Goal: Task Accomplishment & Management: Manage account settings

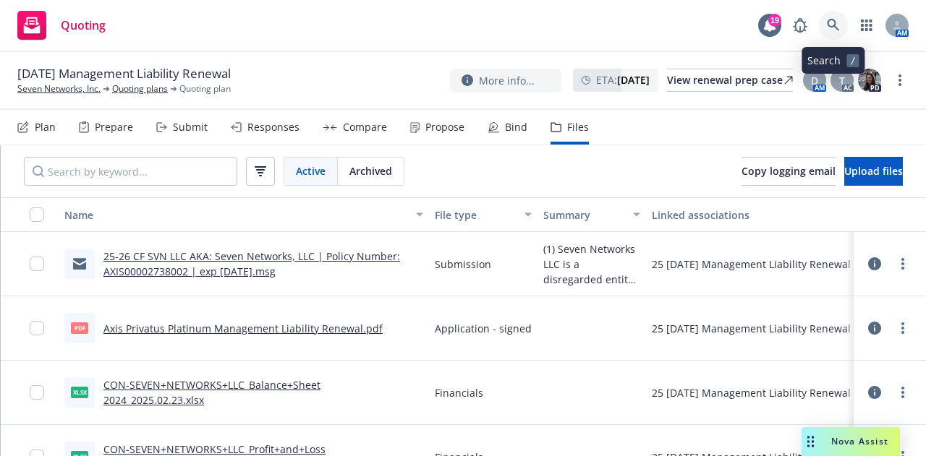
click at [822, 20] on link at bounding box center [833, 25] width 29 height 29
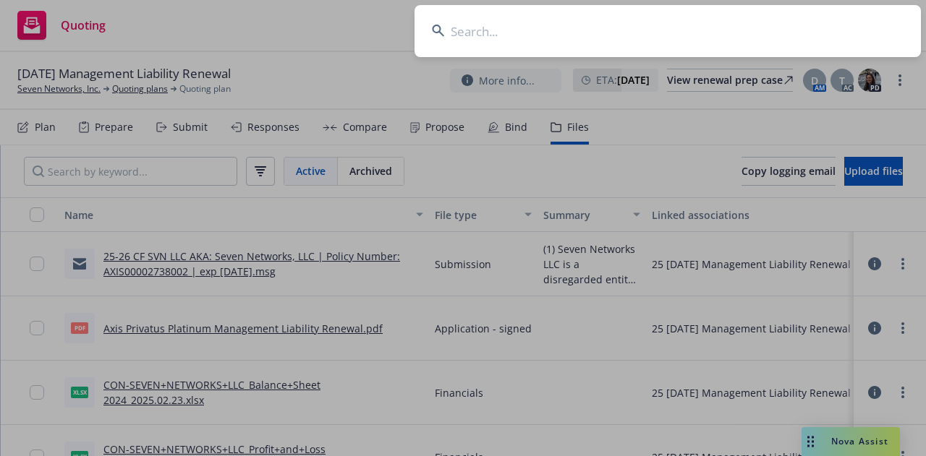
click at [703, 23] on input at bounding box center [667, 31] width 506 height 52
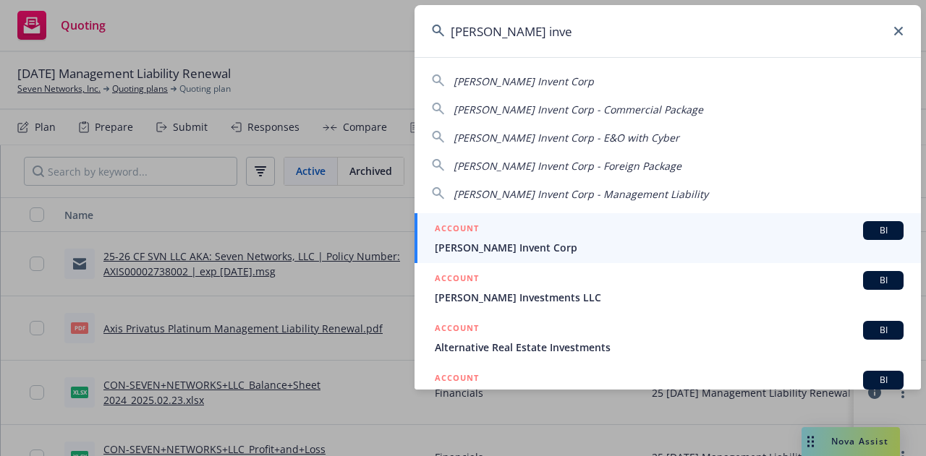
type input "[PERSON_NAME] inve"
click at [701, 246] on span "[PERSON_NAME] Invent Corp" at bounding box center [669, 247] width 469 height 15
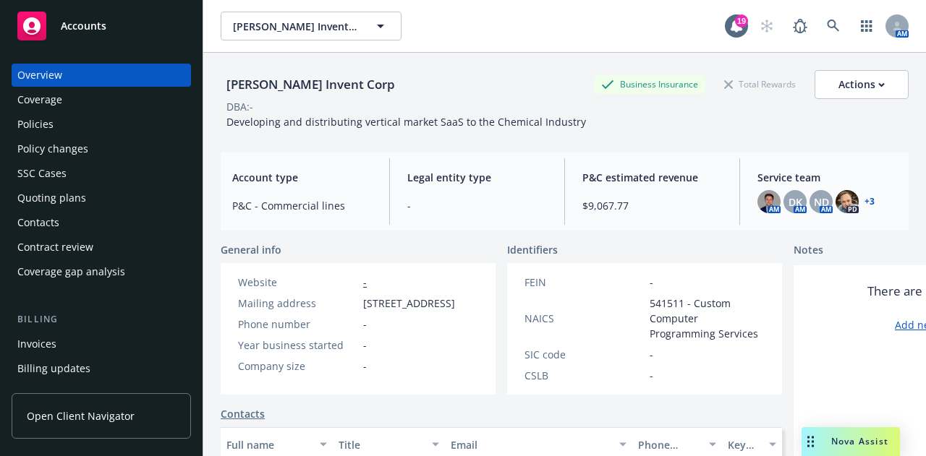
click at [69, 132] on div "Policies" at bounding box center [101, 124] width 168 height 23
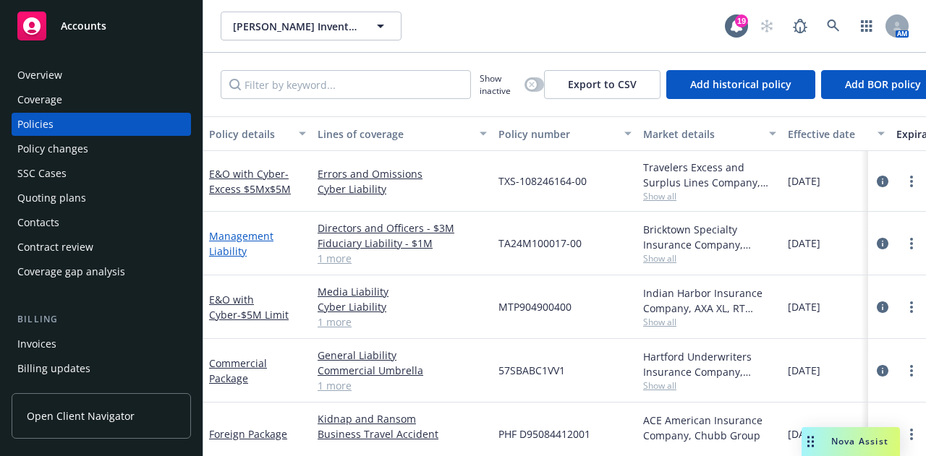
click at [233, 236] on link "Management Liability" at bounding box center [241, 243] width 64 height 29
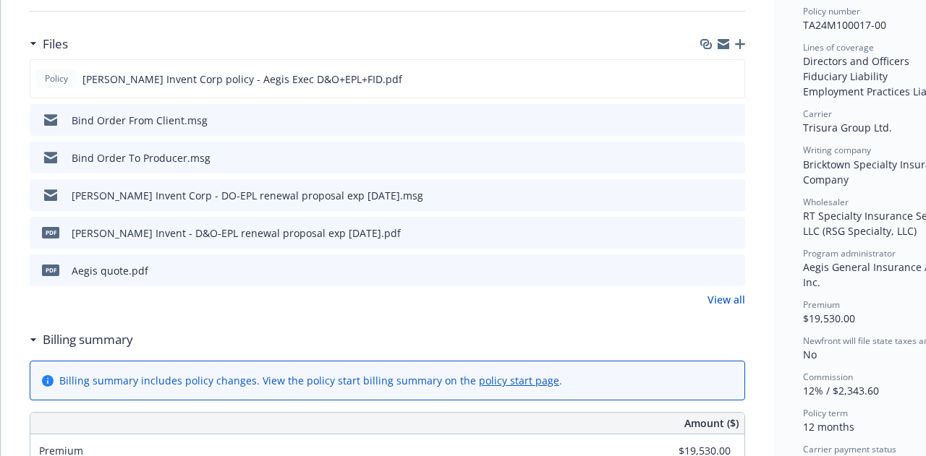
scroll to position [362, 0]
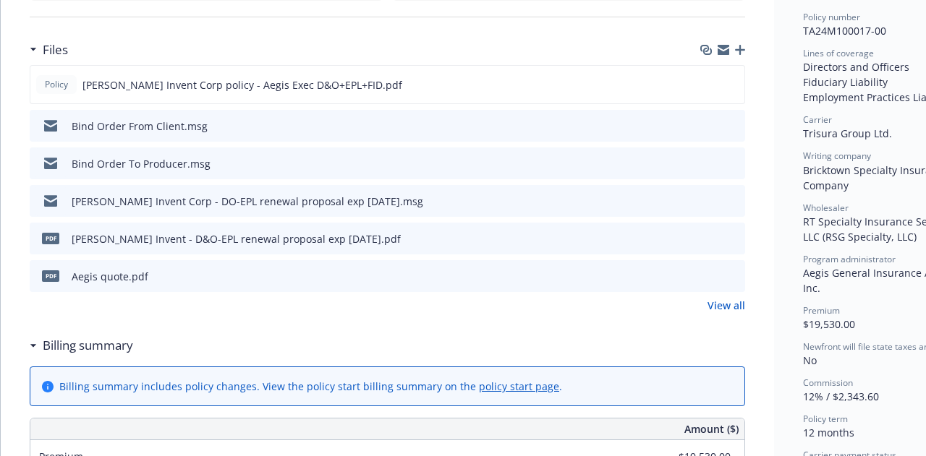
click at [725, 305] on link "View all" at bounding box center [726, 305] width 38 height 15
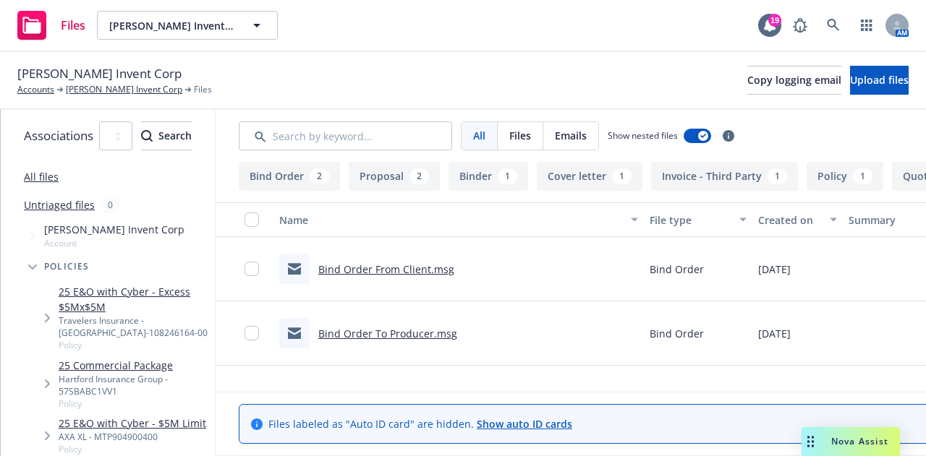
click at [761, 177] on button "Invoice - Third Party 1" at bounding box center [724, 176] width 147 height 29
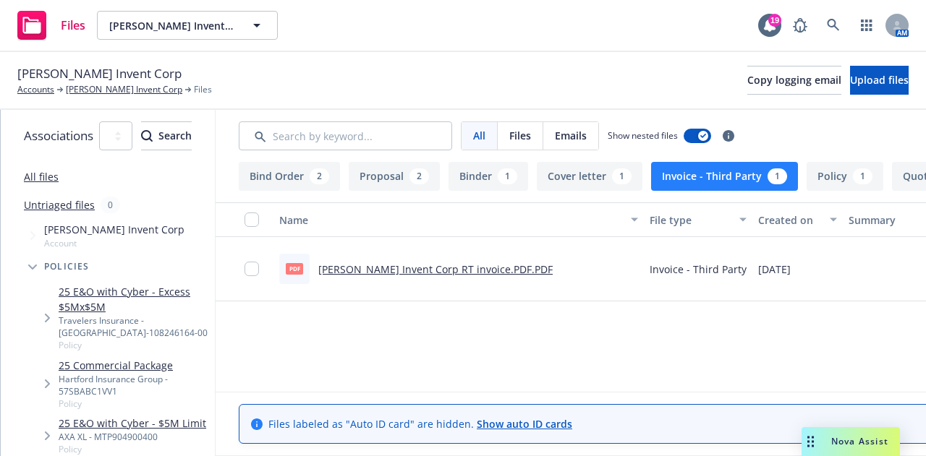
click at [395, 269] on link "Albert Invent Corp RT invoice.PDF.PDF" at bounding box center [435, 269] width 234 height 14
click at [104, 92] on link "[PERSON_NAME] Invent Corp" at bounding box center [124, 89] width 116 height 13
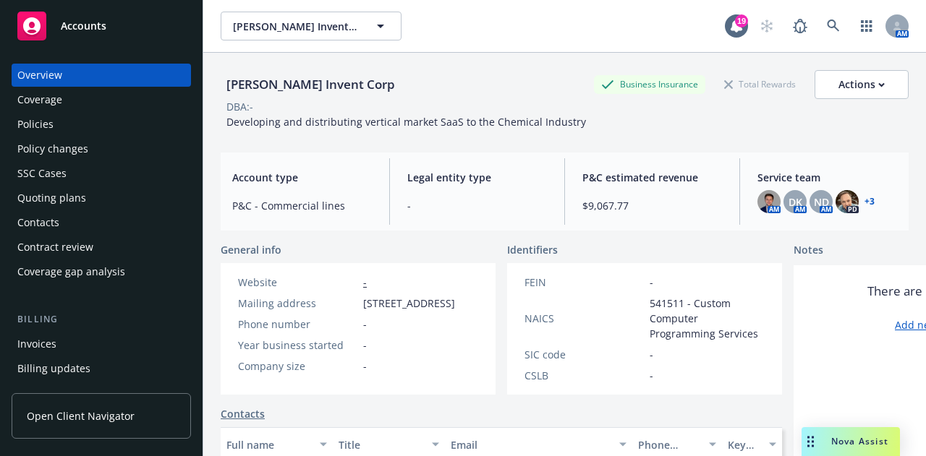
click at [51, 341] on div "Invoices" at bounding box center [36, 344] width 39 height 23
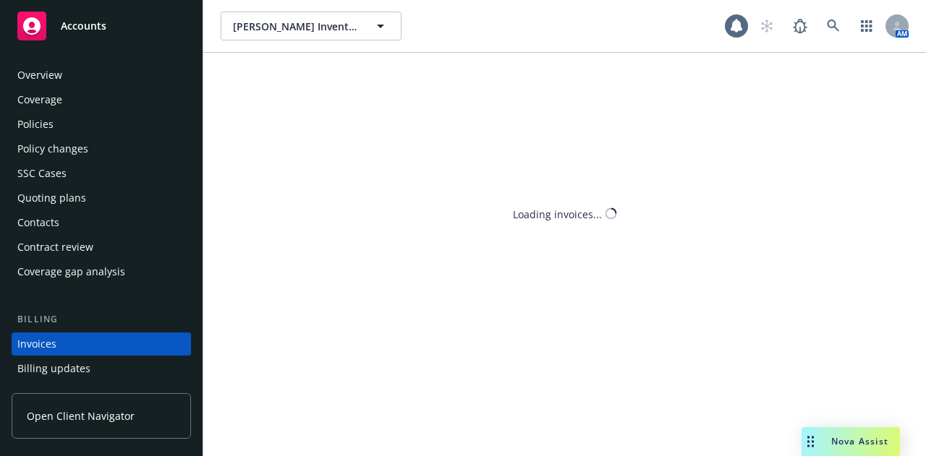
scroll to position [93, 0]
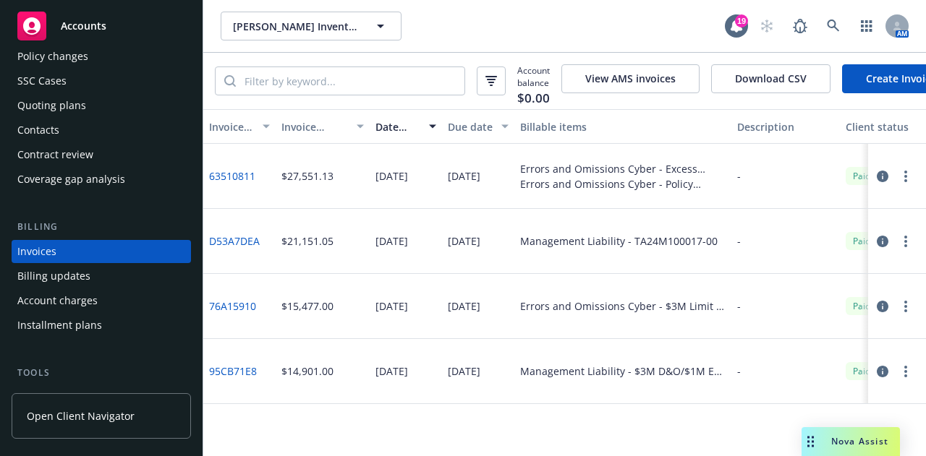
click at [244, 244] on link "D53A7DEA" at bounding box center [234, 241] width 51 height 15
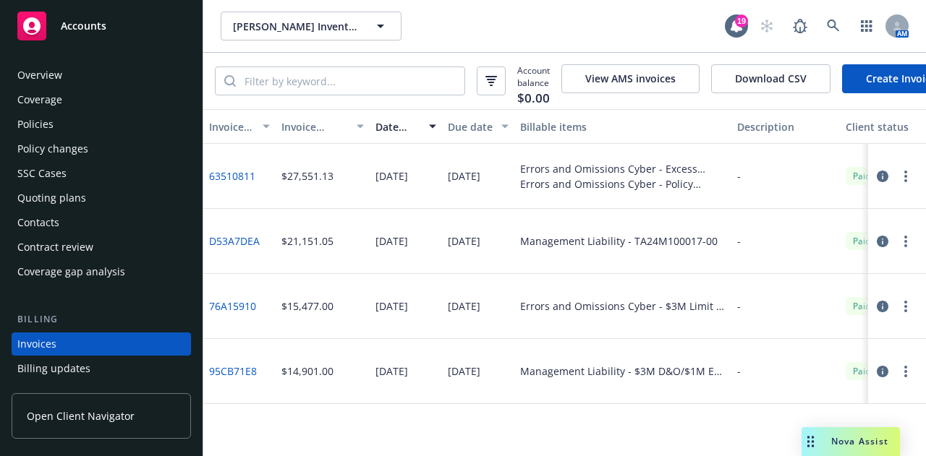
scroll to position [0, 0]
click at [98, 130] on div "Policies" at bounding box center [101, 124] width 168 height 23
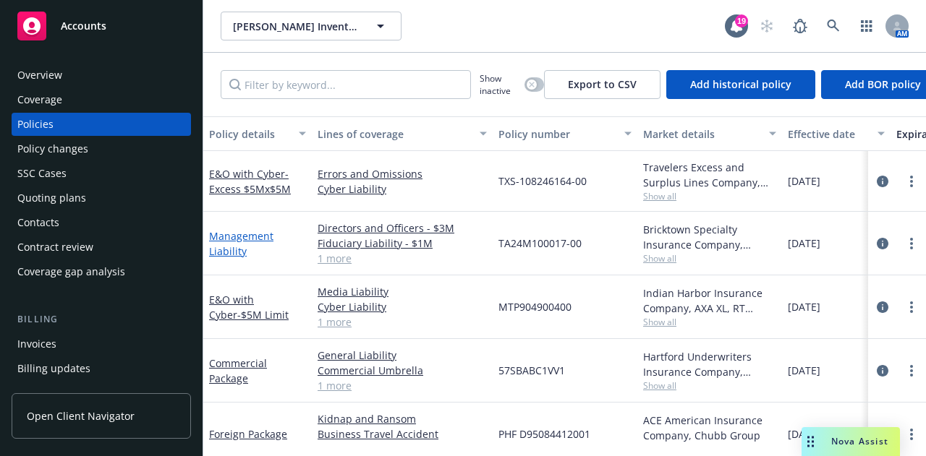
click at [230, 239] on link "Management Liability" at bounding box center [241, 243] width 64 height 29
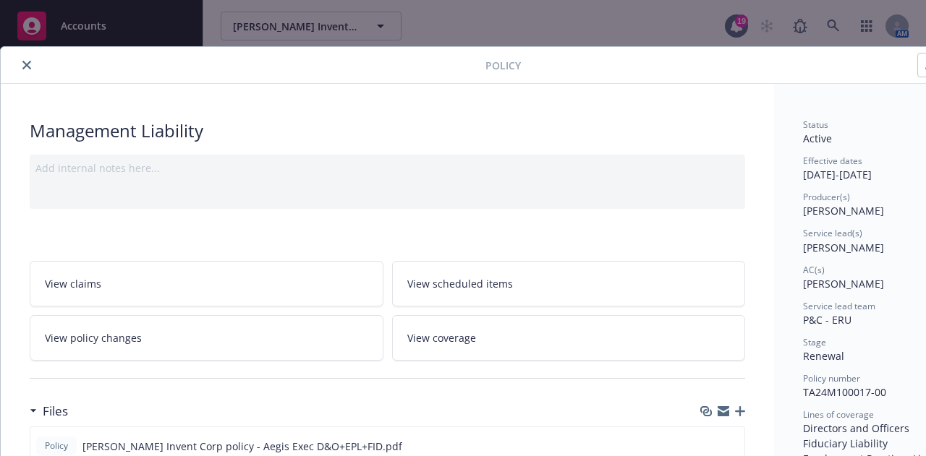
click at [254, 340] on link "View policy changes" at bounding box center [207, 338] width 354 height 46
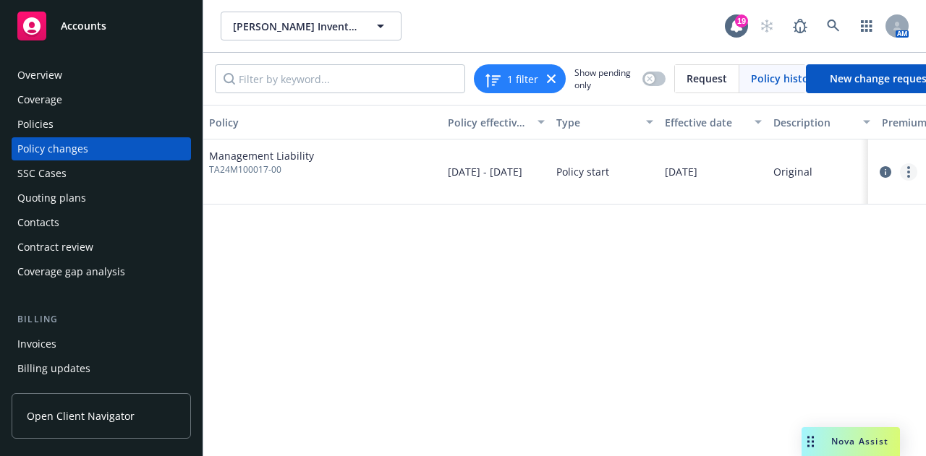
click at [910, 171] on link "more" at bounding box center [908, 171] width 17 height 17
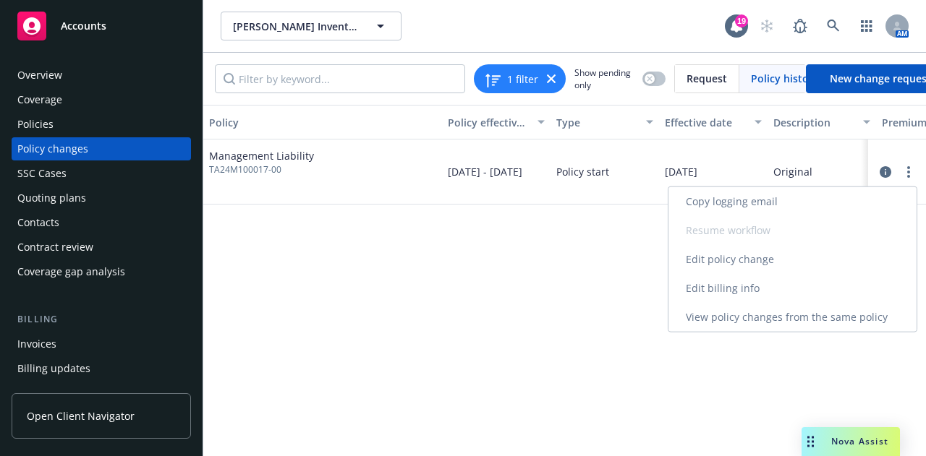
click at [707, 291] on link "Edit billing info" at bounding box center [792, 288] width 248 height 29
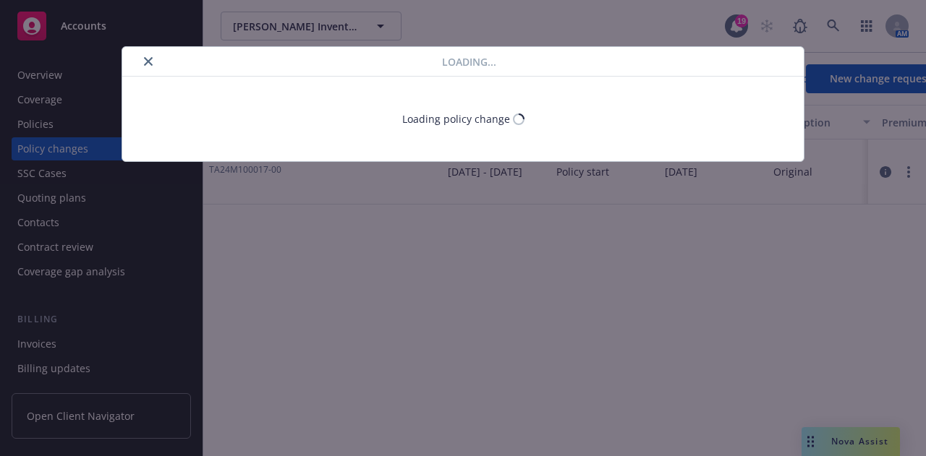
select select "CA"
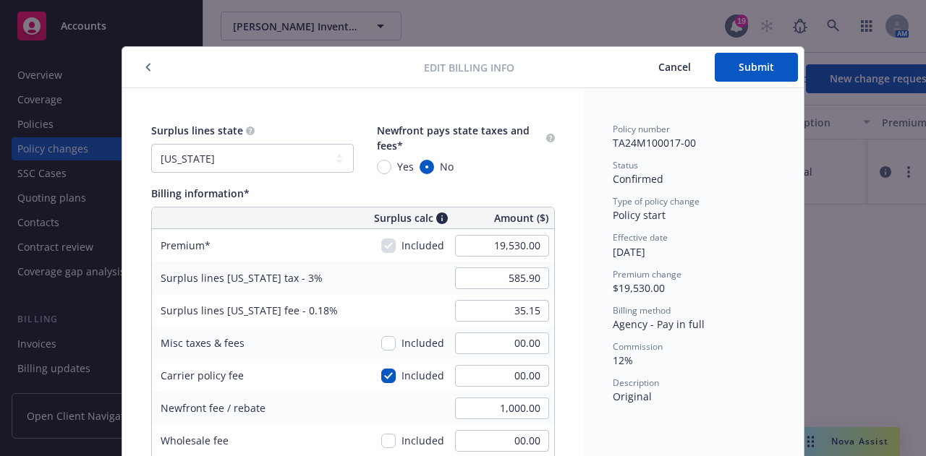
scroll to position [43, 0]
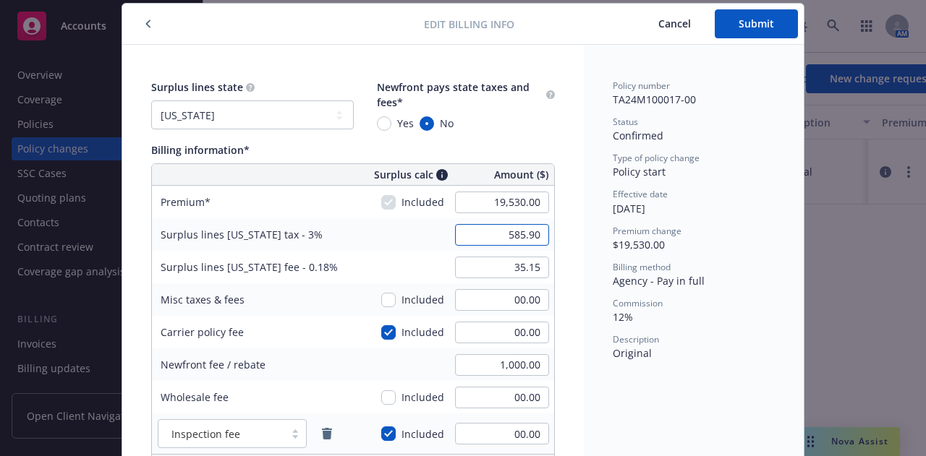
click at [516, 234] on input "585.90" at bounding box center [502, 235] width 94 height 22
click at [516, 231] on input "585.90" at bounding box center [502, 235] width 94 height 22
click at [522, 235] on input "585.90" at bounding box center [502, 235] width 94 height 22
type input "500.90"
click at [495, 265] on input "35.15" at bounding box center [502, 268] width 94 height 22
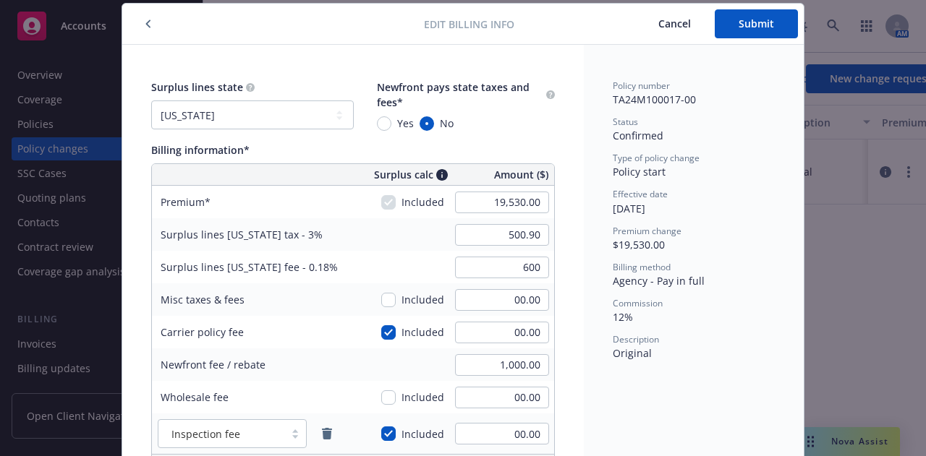
type input "600.00"
click at [530, 124] on div "Yes No" at bounding box center [466, 123] width 178 height 15
click at [529, 234] on input "500.90" at bounding box center [502, 235] width 94 height 22
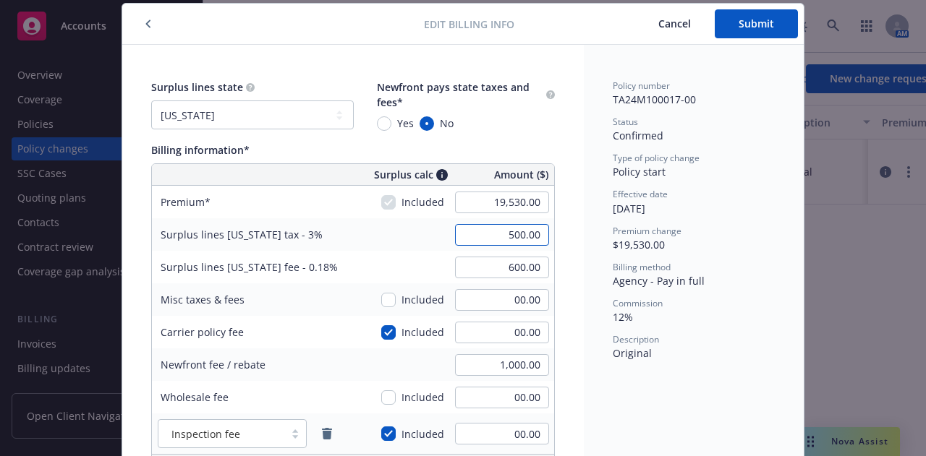
type input "500.00"
click at [529, 265] on input "600.00" at bounding box center [502, 268] width 94 height 22
click at [527, 268] on input "600.00" at bounding box center [502, 268] width 94 height 22
type input "600.90"
click at [508, 304] on input "00.00" at bounding box center [502, 300] width 94 height 22
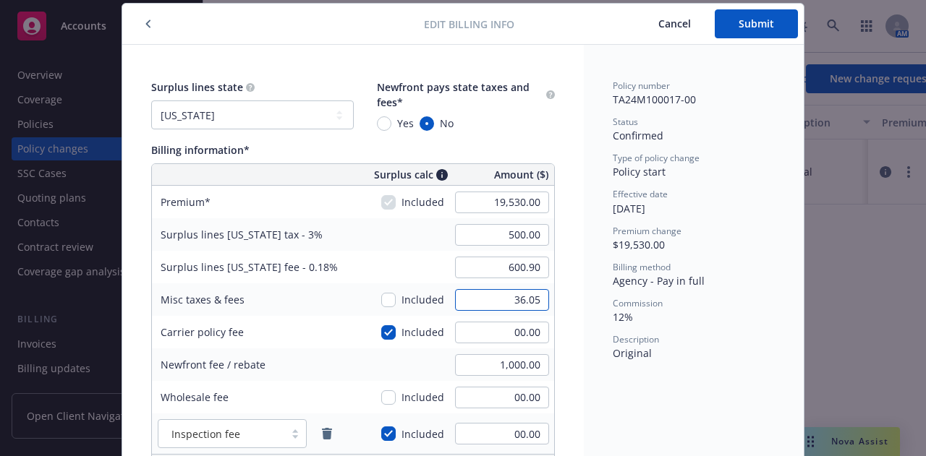
type input "36.05"
click at [584, 192] on div "Policy number TA24M100017-00 Status Confirmed Type of policy change Policy star…" at bounding box center [694, 309] width 220 height 528
click at [505, 334] on input "00.00" at bounding box center [502, 333] width 94 height 22
type input "500"
type input "600.90"
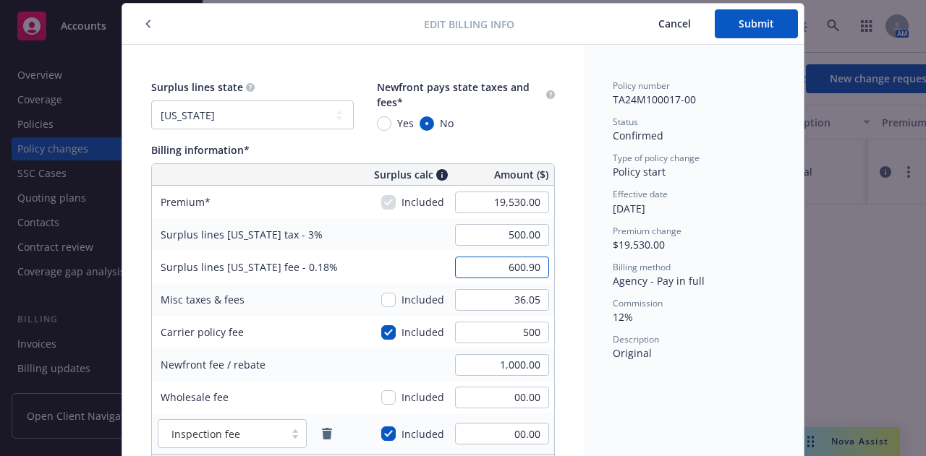
type input "36.05"
type input "500.00"
click at [536, 263] on input "36.05" at bounding box center [502, 268] width 94 height 22
click at [539, 236] on input "600.90" at bounding box center [502, 235] width 94 height 22
click at [562, 260] on div "Surplus lines state No surplus lines state Alaska Alabama Arkansas Arizona Cali…" at bounding box center [352, 309] width 461 height 528
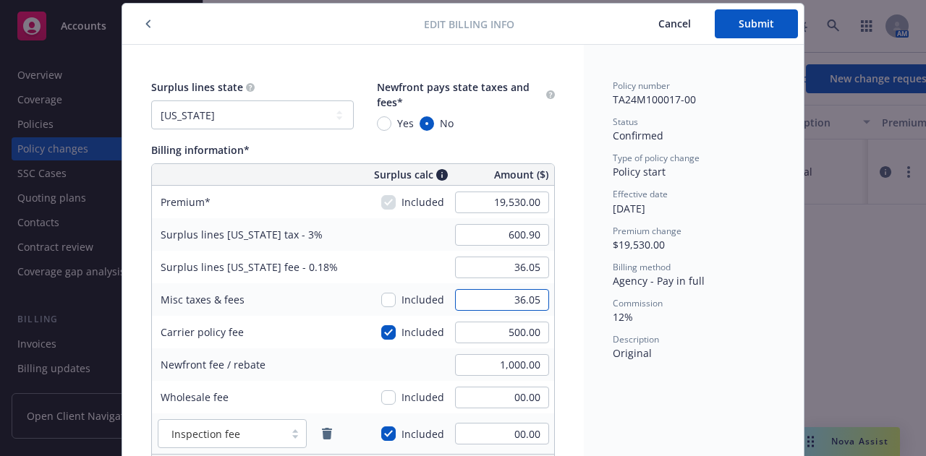
click at [521, 300] on input "36.05" at bounding box center [502, 300] width 94 height 22
type input "00.00"
click at [562, 270] on div "Surplus lines state No surplus lines state Alaska Alabama Arkansas Arizona Cali…" at bounding box center [352, 309] width 461 height 528
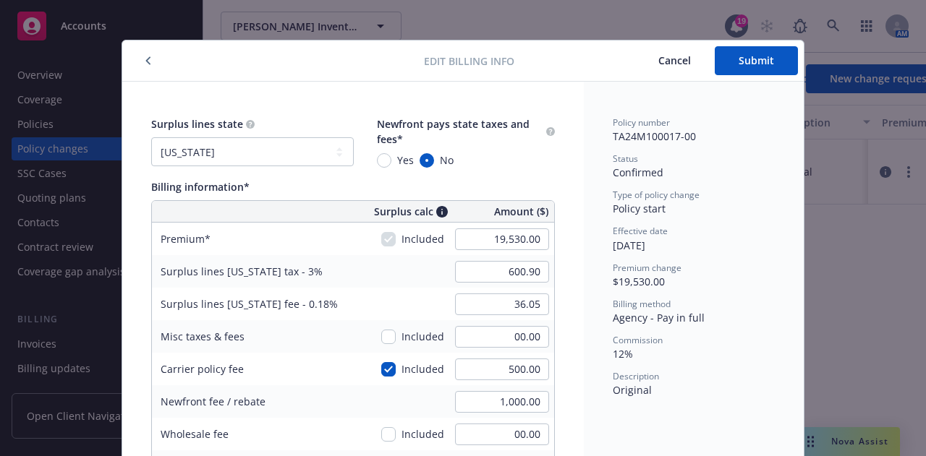
scroll to position [0, 0]
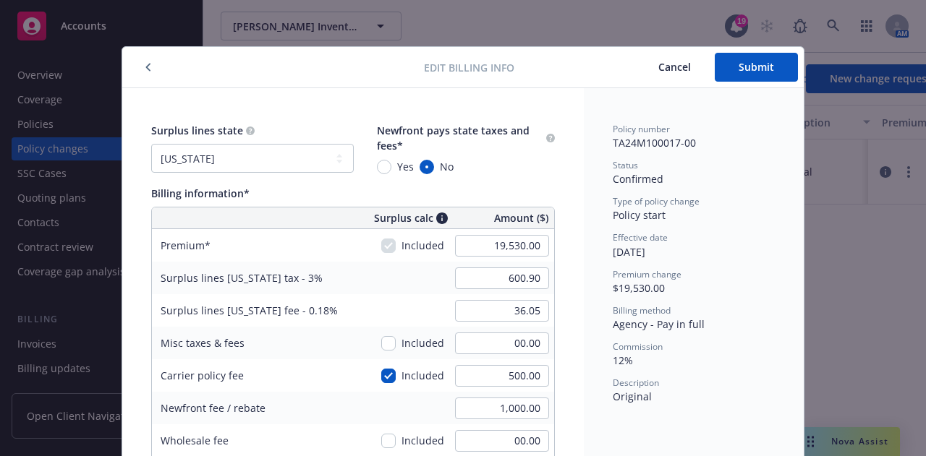
click at [663, 72] on span "Cancel" at bounding box center [674, 67] width 33 height 14
type input "585.90"
type input "35.15"
type input "00.00"
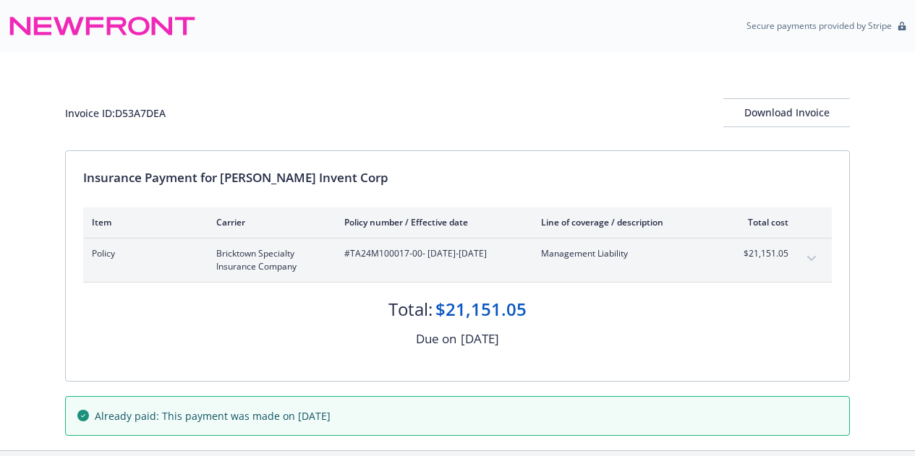
click at [808, 261] on button "expand content" at bounding box center [811, 258] width 23 height 23
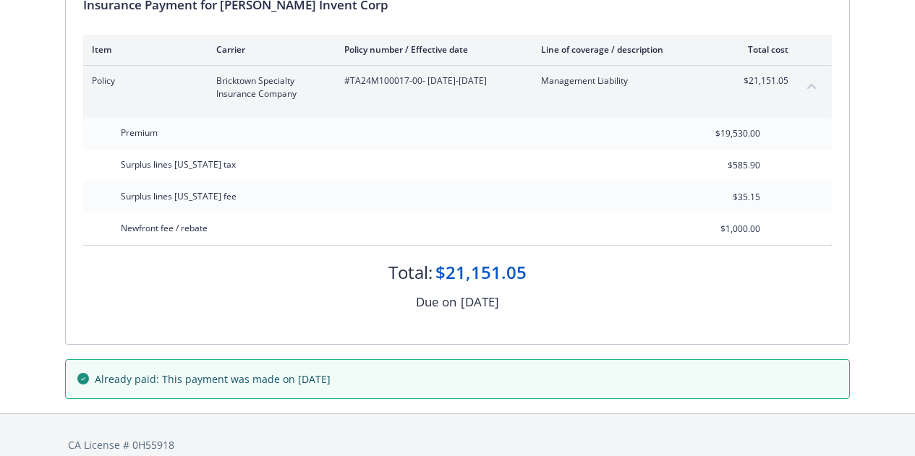
scroll to position [192, 0]
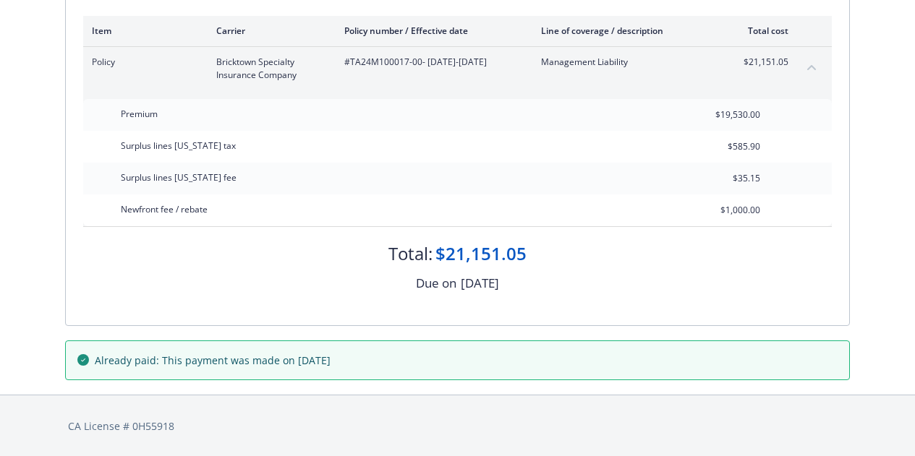
click at [782, 121] on div "Premium $19,530.00" at bounding box center [457, 115] width 748 height 32
click at [759, 185] on div "Premium $19,530.00 Surplus lines [US_STATE] tax $585.90 Surplus lines [US_STATE…" at bounding box center [457, 162] width 748 height 127
